Goal: Task Accomplishment & Management: Use online tool/utility

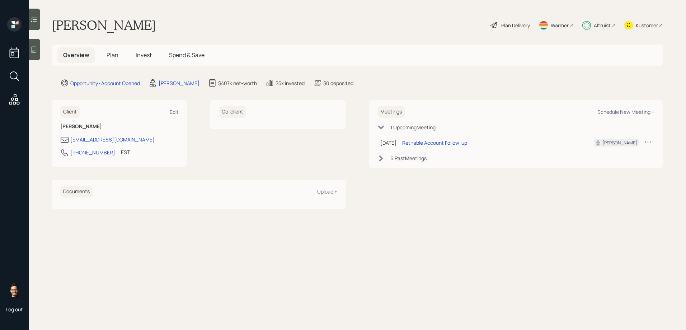
click at [146, 53] on span "Invest" at bounding box center [144, 55] width 16 height 8
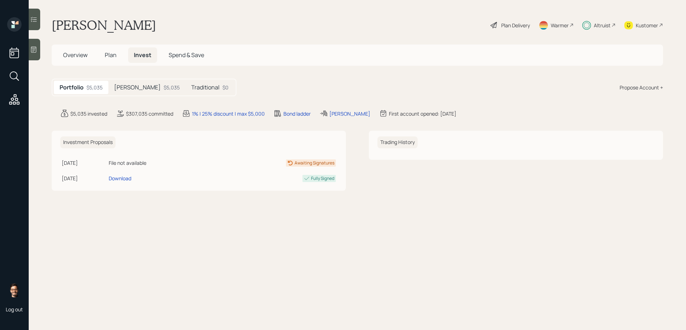
click at [33, 19] on icon at bounding box center [34, 19] width 6 height 5
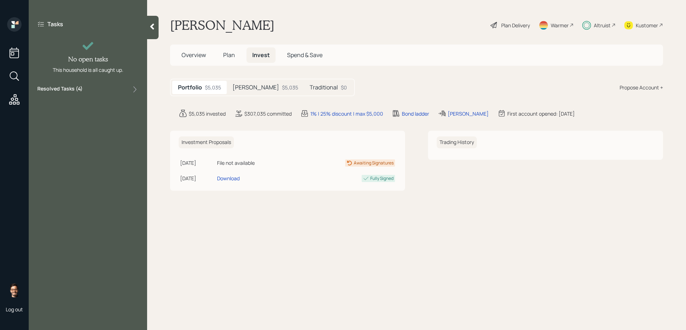
click at [71, 88] on label "Resolved Tasks ( 4 )" at bounding box center [59, 89] width 45 height 9
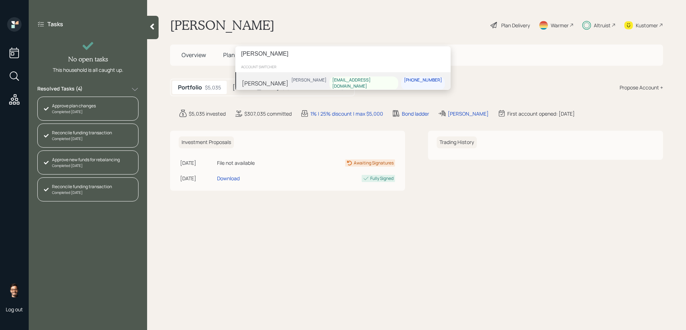
type input "valerie lake"
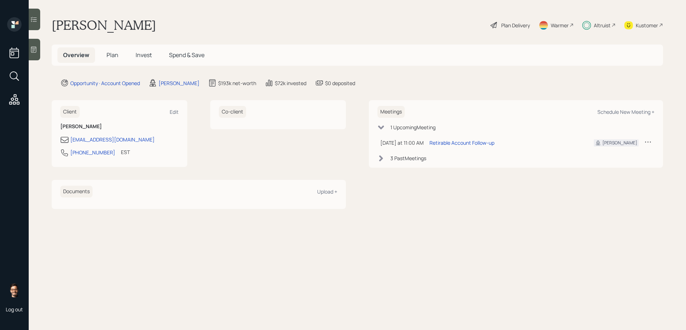
click at [143, 56] on span "Invest" at bounding box center [144, 55] width 16 height 8
